Goal: Transaction & Acquisition: Purchase product/service

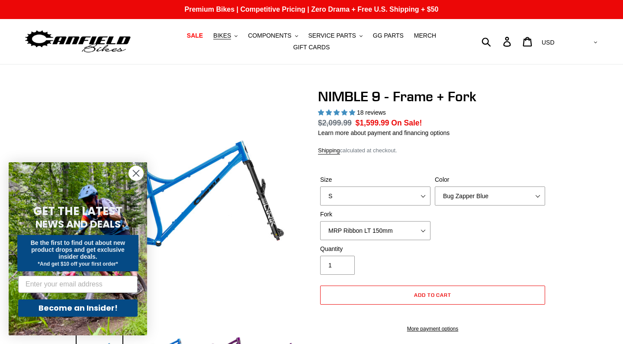
select select "highest-rating"
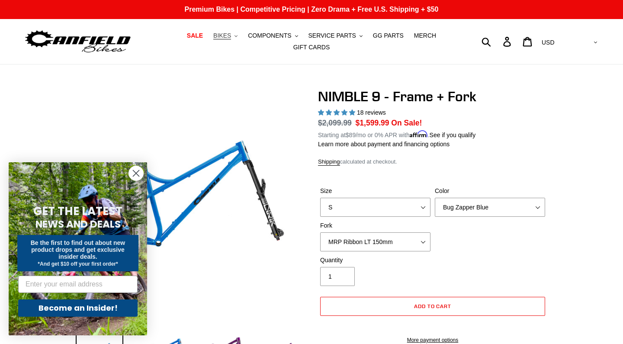
click at [231, 37] on span "BIKES" at bounding box center [222, 35] width 18 height 7
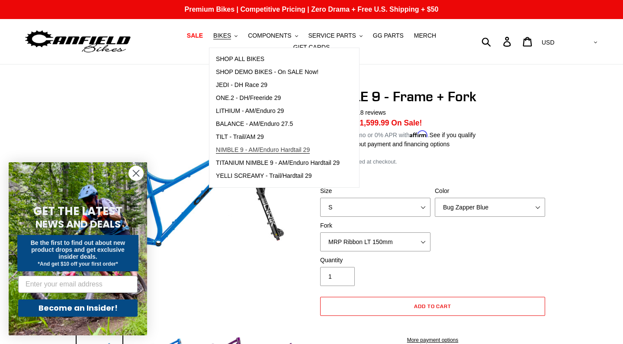
click at [247, 147] on span "NIMBLE 9 - AM/Enduro Hardtail 29" at bounding box center [263, 149] width 94 height 7
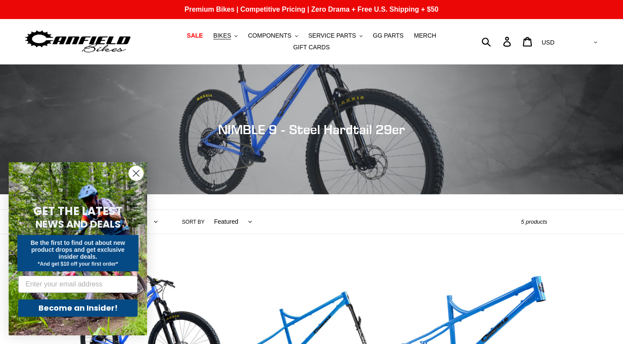
scroll to position [171, 0]
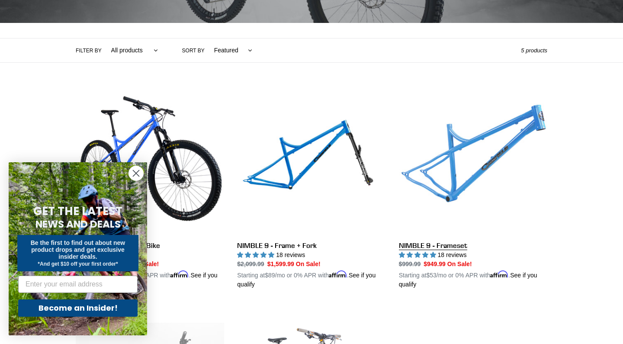
click at [477, 141] on link "NIMBLE 9 - Frameset" at bounding box center [473, 188] width 148 height 202
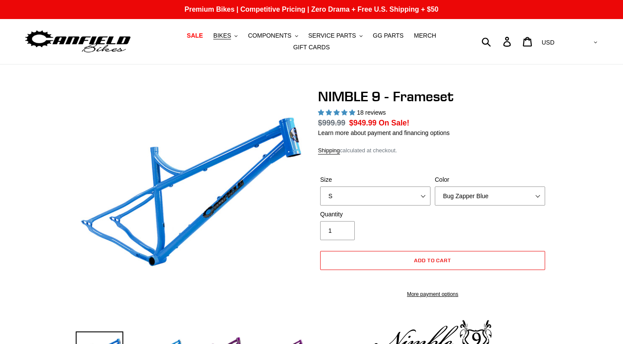
select select "highest-rating"
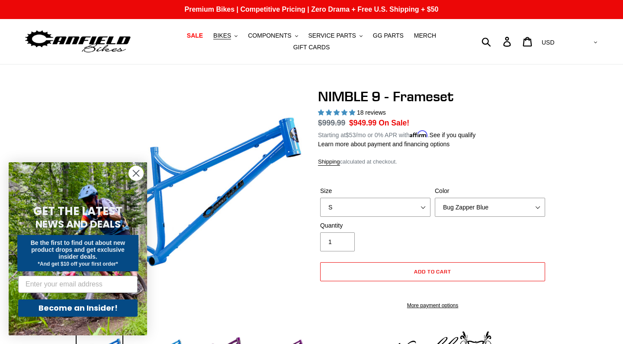
click at [411, 192] on label "Size" at bounding box center [375, 190] width 110 height 9
click at [411, 198] on select "S M L XL" at bounding box center [375, 207] width 110 height 19
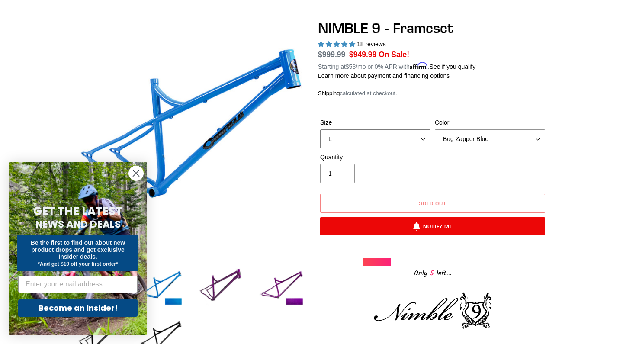
scroll to position [73, 0]
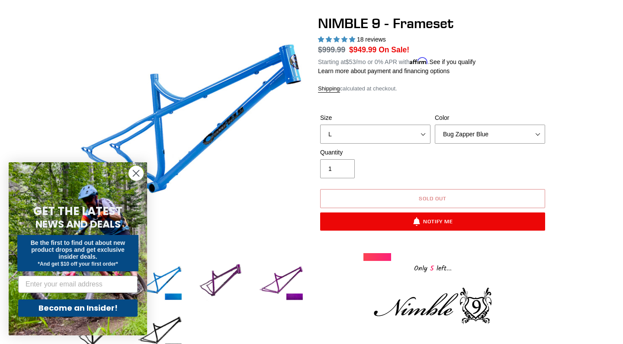
click at [369, 192] on button "Sold out" at bounding box center [432, 198] width 225 height 19
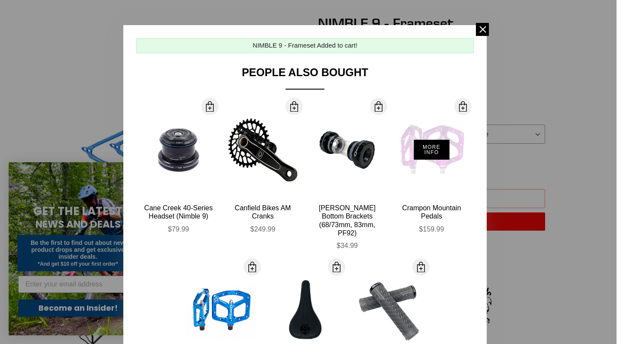
scroll to position [0, 0]
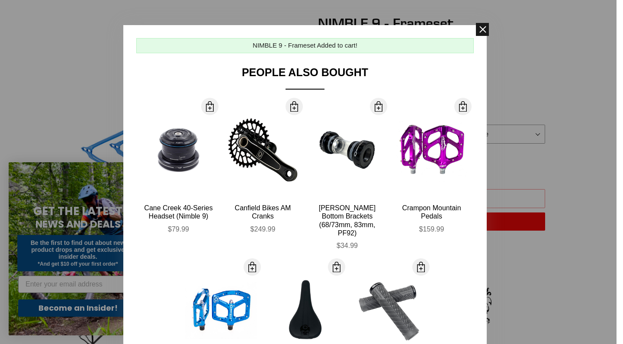
click at [482, 31] on span at bounding box center [482, 29] width 13 height 13
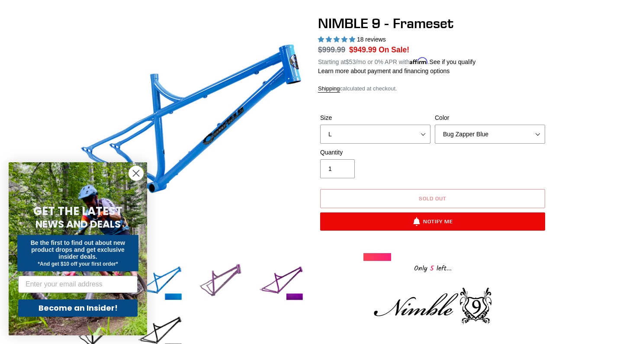
click at [232, 272] on img at bounding box center [221, 282] width 48 height 48
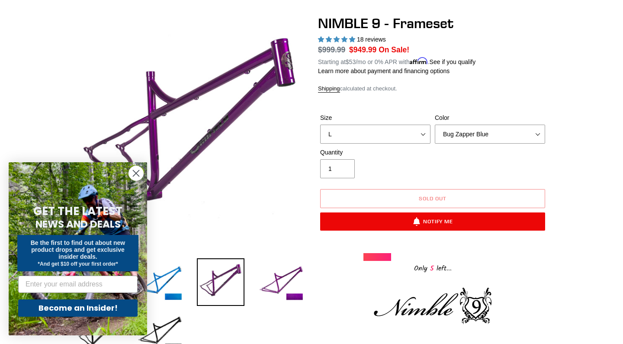
click at [432, 132] on div "Size S M L XL" at bounding box center [375, 128] width 115 height 30
select select "M"
click at [141, 175] on circle "Close dialog" at bounding box center [136, 173] width 14 height 14
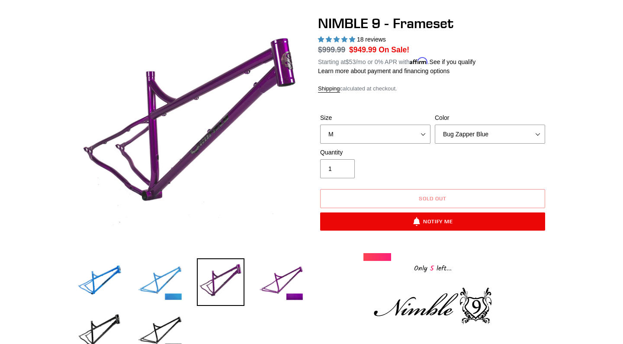
click at [164, 276] on img at bounding box center [160, 282] width 48 height 48
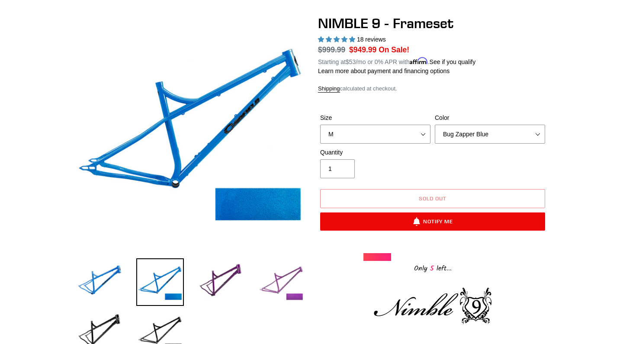
click at [289, 284] on img at bounding box center [281, 282] width 48 height 48
